Goal: Transaction & Acquisition: Purchase product/service

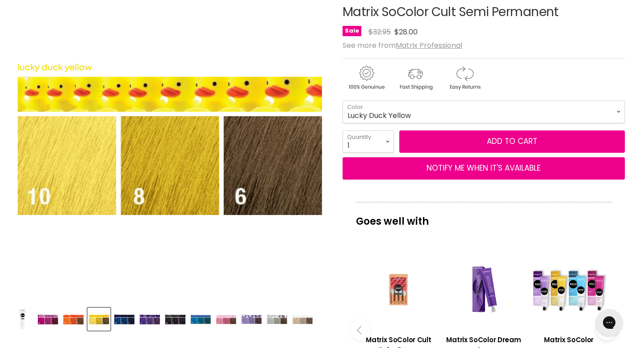
scroll to position [126, 0]
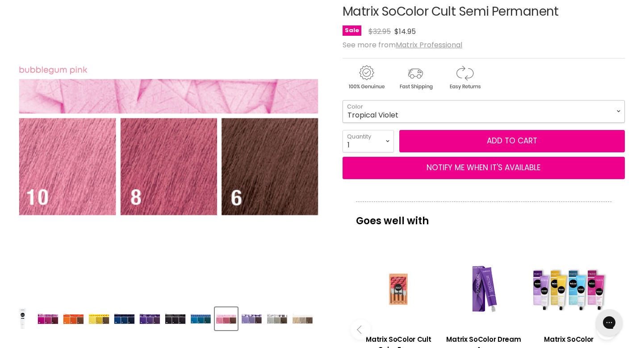
select select "Lucky Duck Yellow"
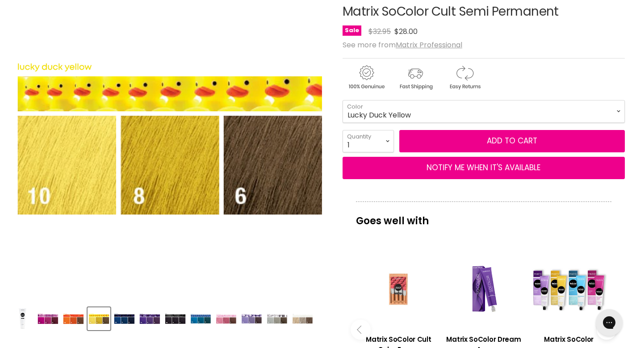
click at [279, 319] on img "Product thumbnails" at bounding box center [277, 319] width 21 height 11
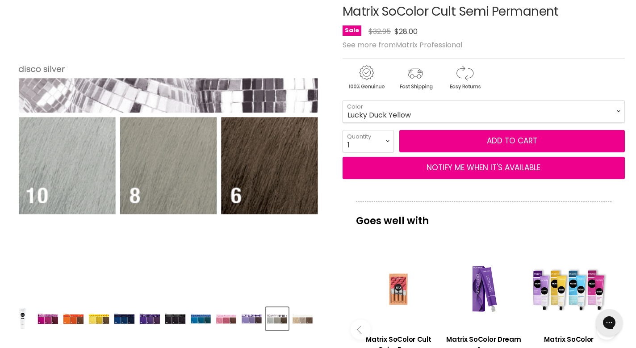
click at [300, 321] on img "Product thumbnails" at bounding box center [302, 319] width 21 height 11
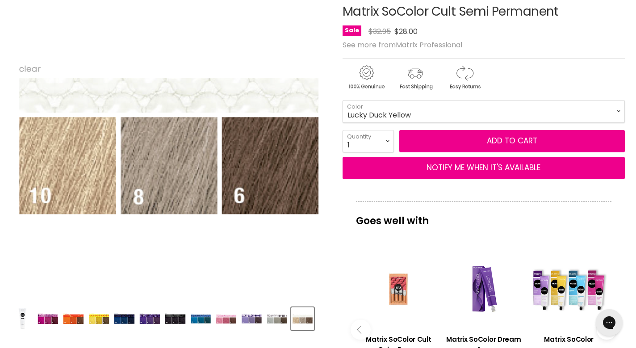
click at [269, 319] on img "Product thumbnails" at bounding box center [277, 319] width 21 height 11
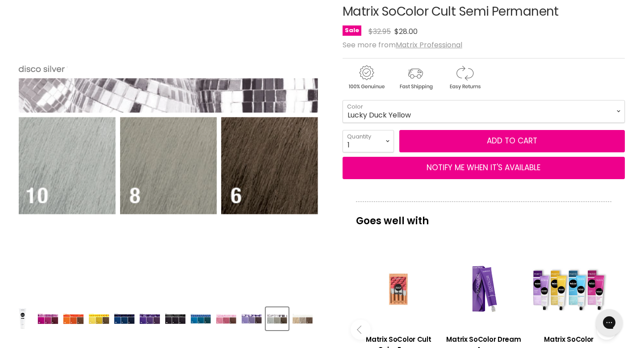
click at [256, 317] on img "Product thumbnails" at bounding box center [251, 319] width 21 height 11
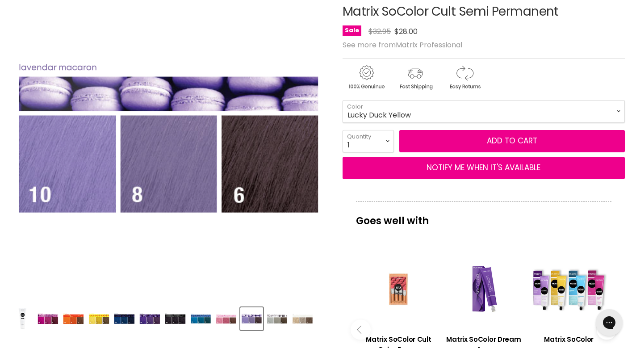
click at [231, 316] on img "Product thumbnails" at bounding box center [226, 319] width 21 height 11
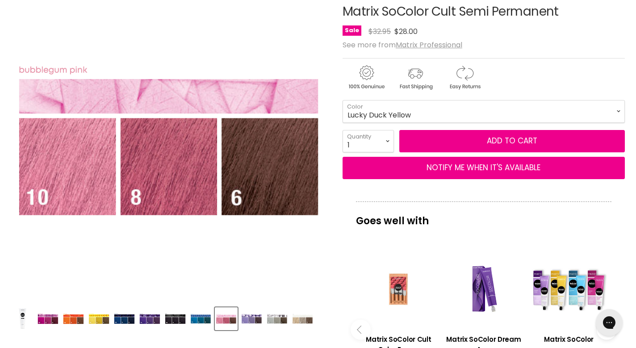
click at [203, 315] on img "Product thumbnails" at bounding box center [200, 319] width 21 height 11
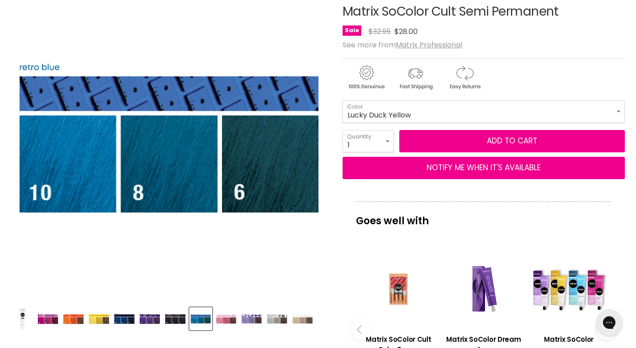
click at [174, 315] on img "Product thumbnails" at bounding box center [175, 318] width 21 height 11
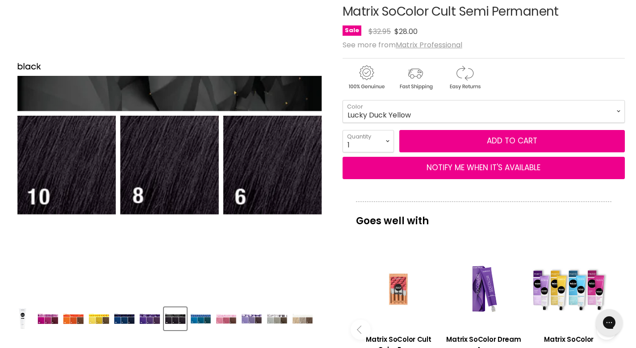
click at [151, 317] on img "Product thumbnails" at bounding box center [149, 318] width 21 height 11
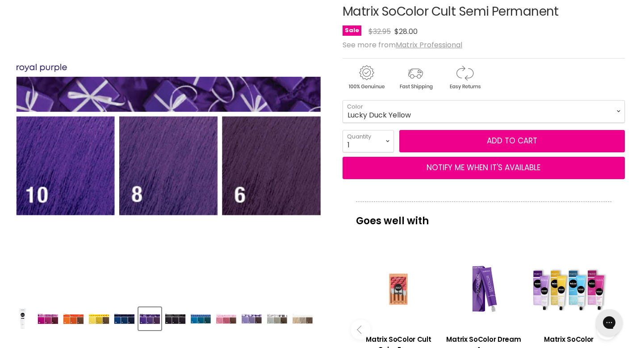
click at [126, 317] on img "Product thumbnails" at bounding box center [124, 318] width 21 height 11
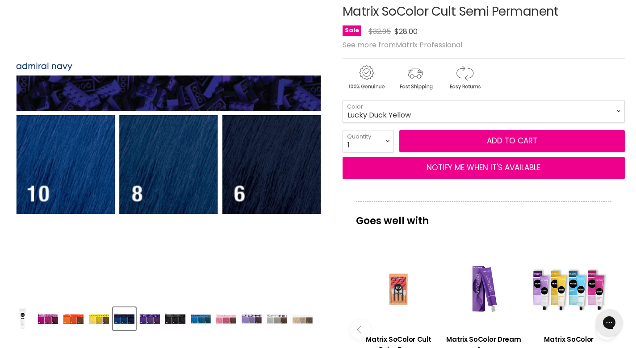
click at [96, 317] on img "Product thumbnails" at bounding box center [98, 318] width 21 height 11
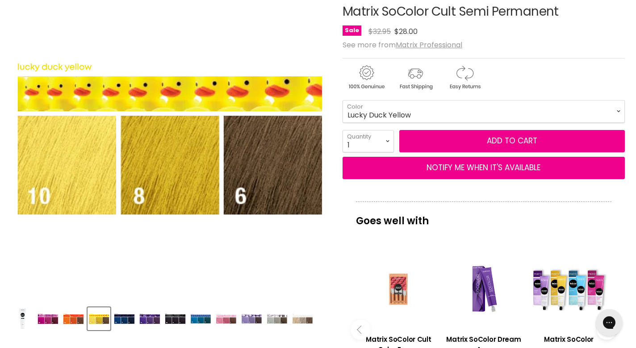
click at [76, 317] on img "Product thumbnails" at bounding box center [73, 318] width 21 height 11
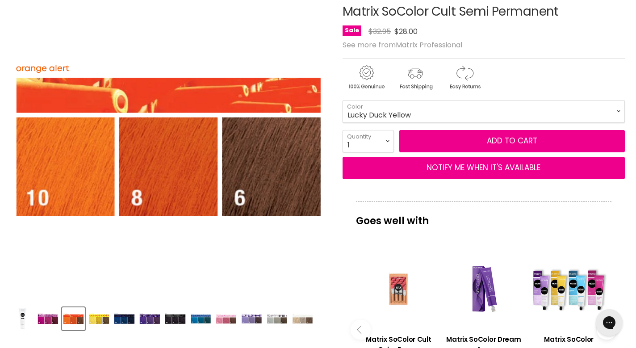
click at [49, 315] on img "Product thumbnails" at bounding box center [48, 318] width 21 height 11
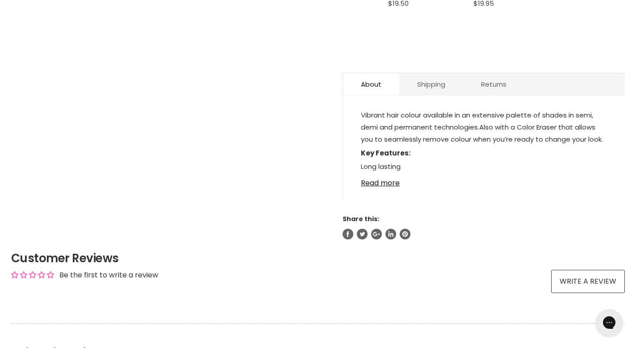
scroll to position [486, 0]
click at [380, 186] on link "Read more" at bounding box center [484, 179] width 246 height 13
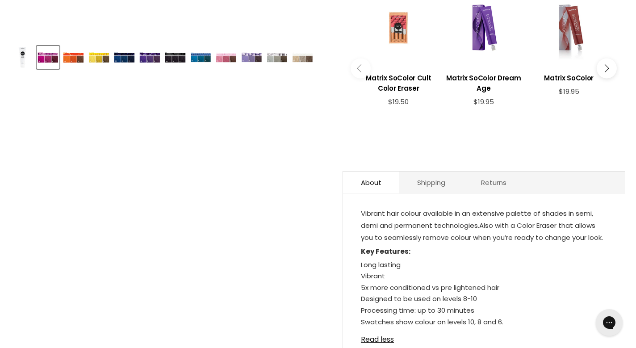
scroll to position [357, 0]
